Goal: Information Seeking & Learning: Learn about a topic

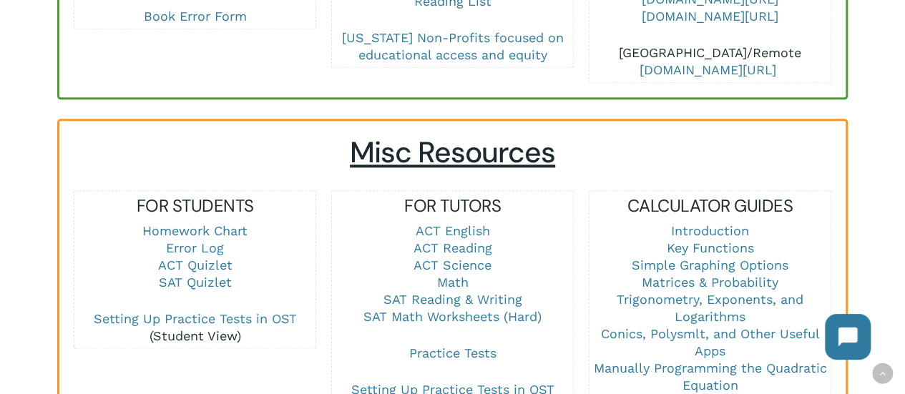
scroll to position [890, 0]
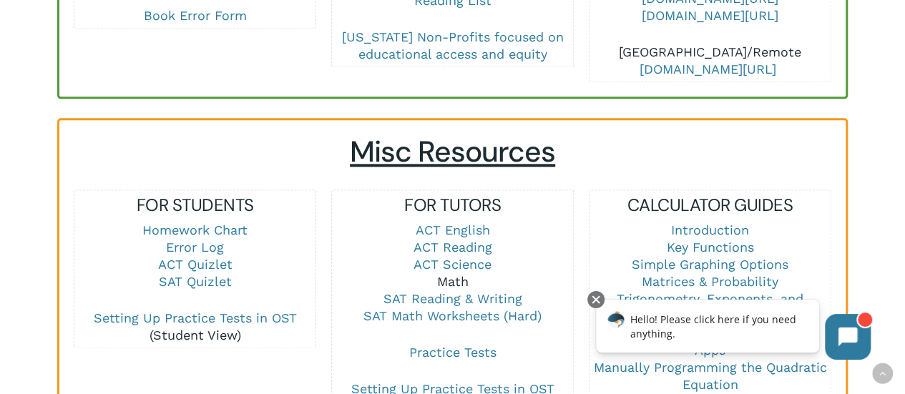
click at [449, 274] on link "Math" at bounding box center [452, 281] width 31 height 15
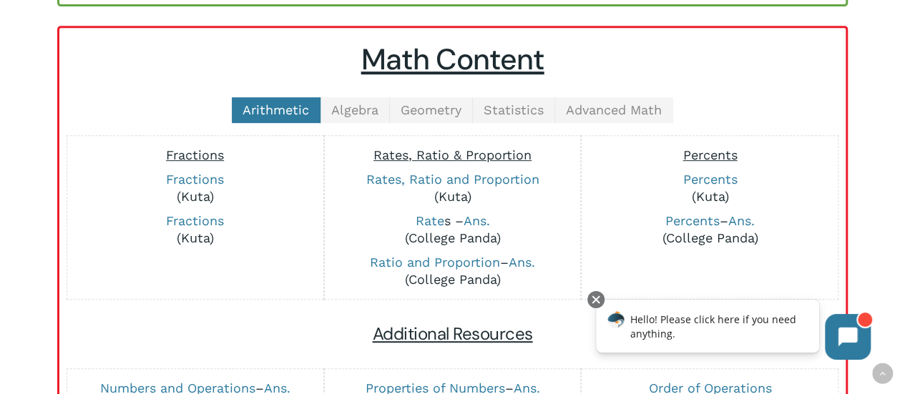
scroll to position [318, 0]
click at [620, 128] on div "Arithmetic Algebra Geometry Statistics Advanced Math Fractions Fractions (Kuta)…" at bounding box center [453, 291] width 758 height 389
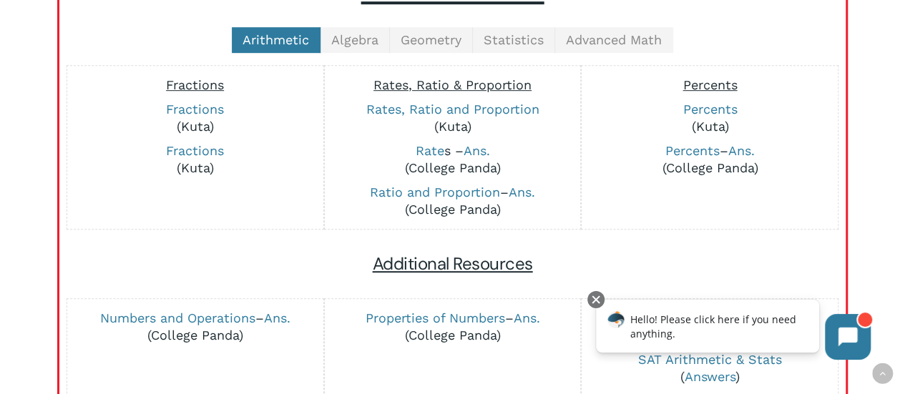
scroll to position [388, 0]
